Goal: Task Accomplishment & Management: Use online tool/utility

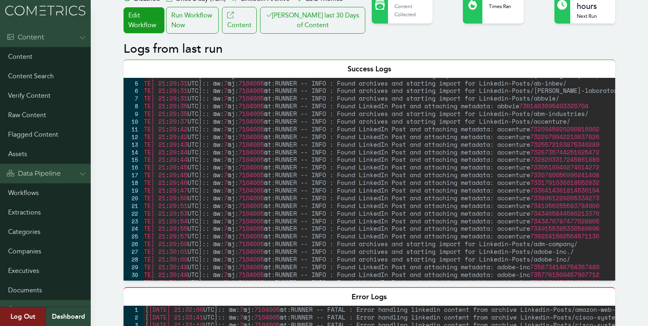
scroll to position [0, 67]
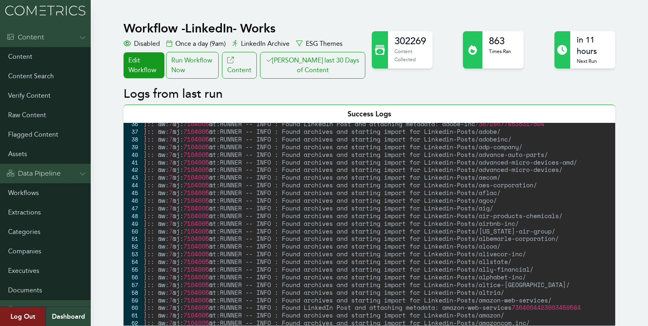
scroll to position [119, 0]
click at [450, 197] on div "[ 2025-09-01 21 : 30 : 52 UTC ] :: @w: 7 @j: 7104005 @t:RUNNER -- INFO : Found …" at bounding box center [345, 229] width 545 height 218
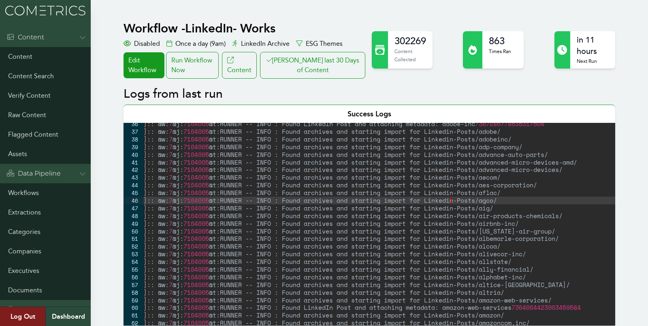
scroll to position [13075, 0]
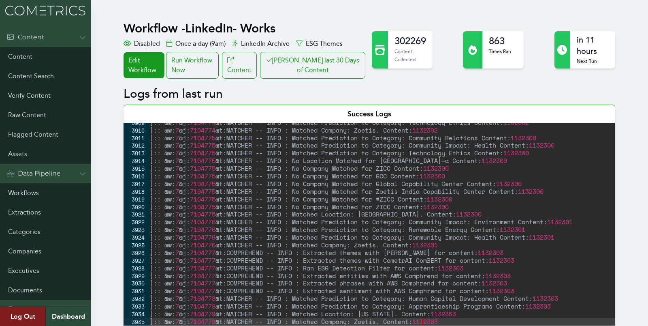
type textarea "[2025-09-01 21:47:19 UTC]:: @w:7 @j:7104778 @t:MATCHER -- INFO : Matched Compan…"
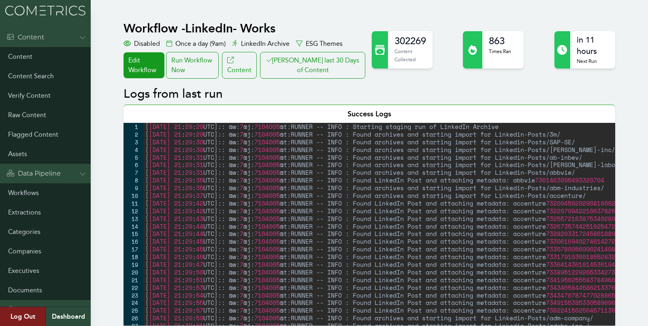
click at [147, 201] on div "[ [DATE] 21 : 29 : 29 UTC ] :: @w: 7 @j: 7104005 @t:RUNNER -- INFO : Starting s…" at bounding box center [415, 232] width 545 height 218
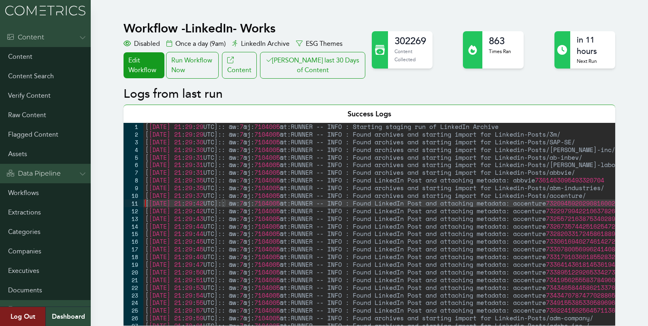
type textarea "[[DATE] 21:47:19 UTC]:: @w:7 @j:7104778 @t:MATCHER -- INFO : Matched Company: Z…"
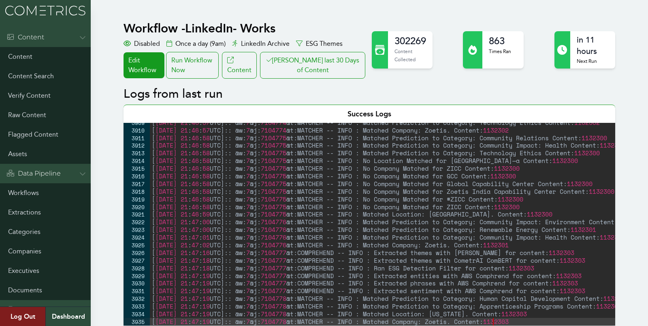
scroll to position [0, 0]
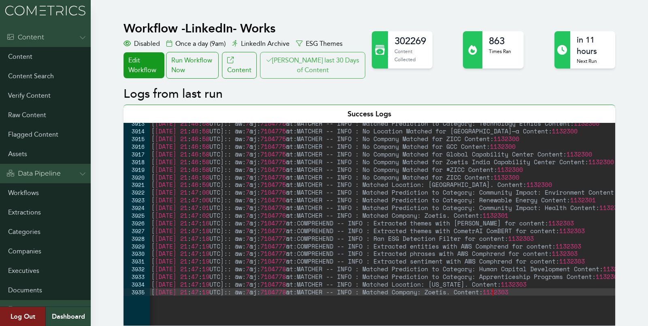
click at [305, 58] on button "[PERSON_NAME] last 30 Days of Content" at bounding box center [312, 65] width 105 height 27
